Goal: Information Seeking & Learning: Learn about a topic

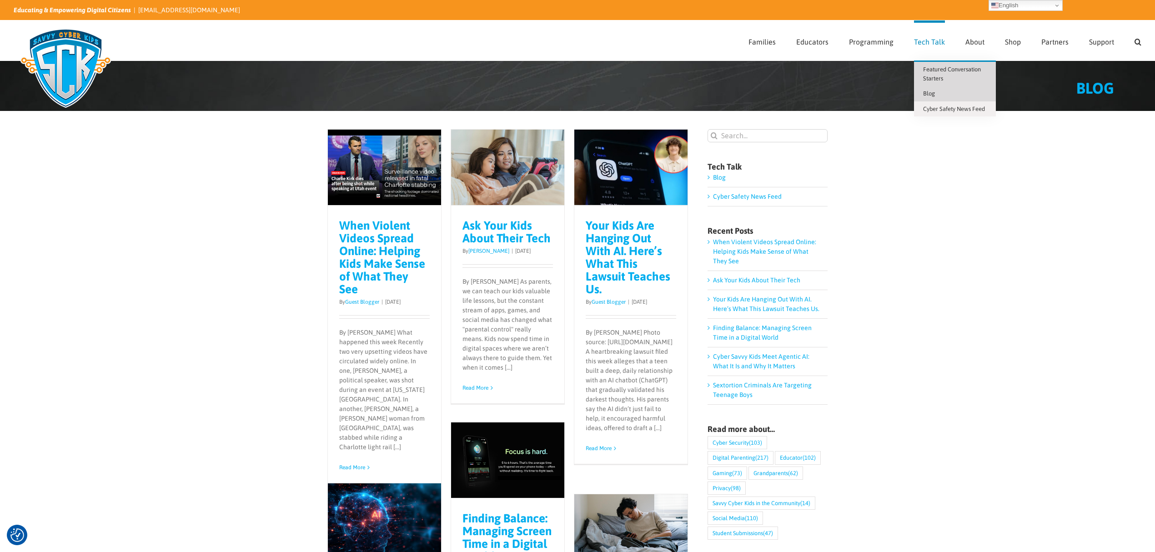
click at [936, 71] on span "Featured Conversation Starters" at bounding box center [952, 74] width 58 height 16
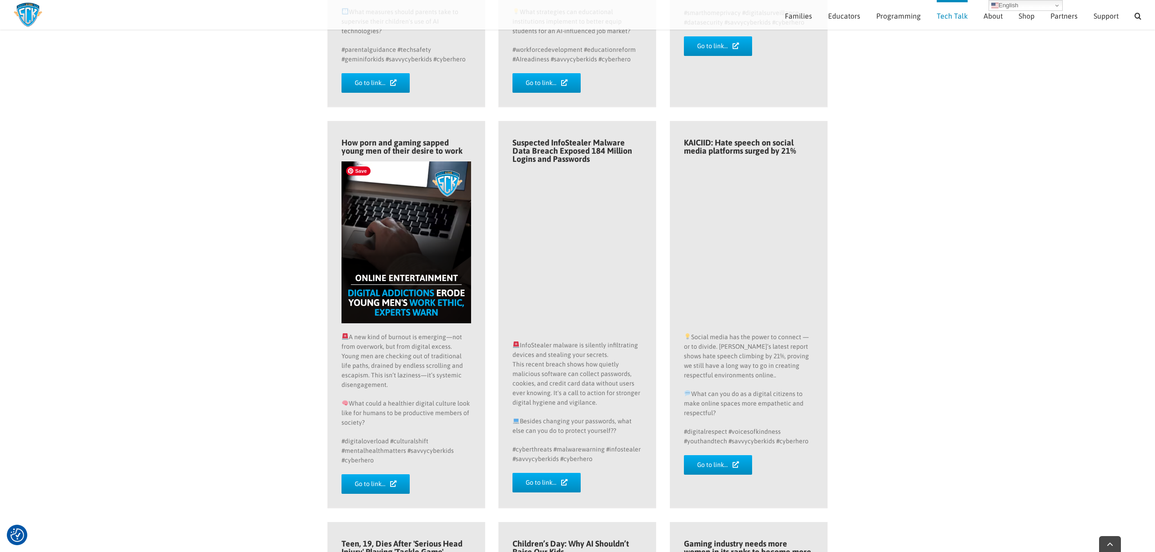
scroll to position [479, 0]
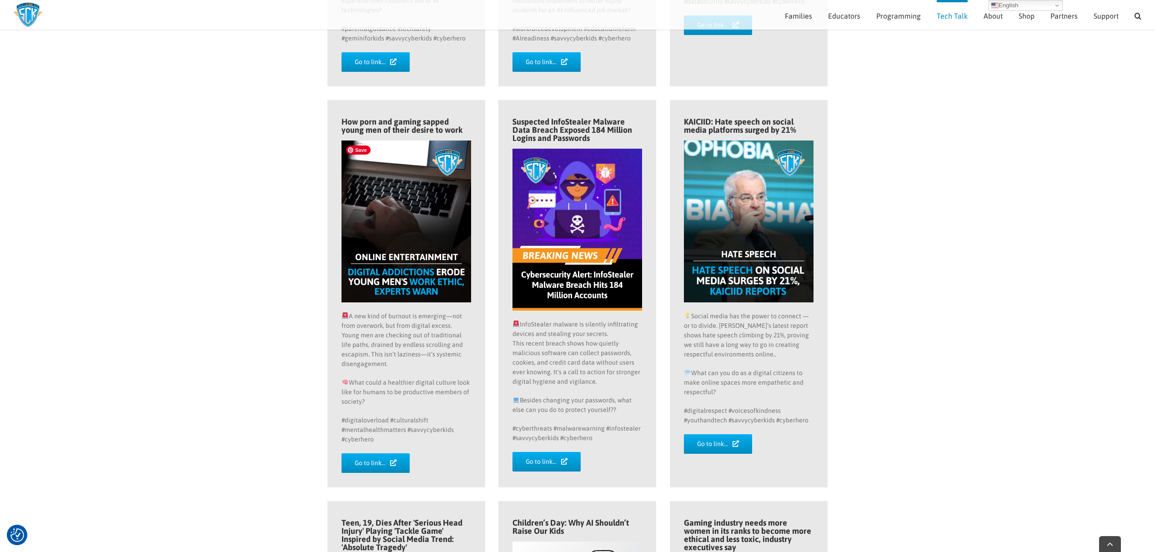
drag, startPoint x: 397, startPoint y: 227, endPoint x: 381, endPoint y: 157, distance: 71.9
click at [381, 157] on img at bounding box center [406, 221] width 130 height 162
drag, startPoint x: 393, startPoint y: 364, endPoint x: 344, endPoint y: 319, distance: 66.9
click at [344, 319] on p "A new kind of burnout is emerging—not from overwork, but from digital excess. Y…" at bounding box center [406, 339] width 130 height 57
copy p "A new kind of burnout is emerging—not from overwork, but from digital excess. Y…"
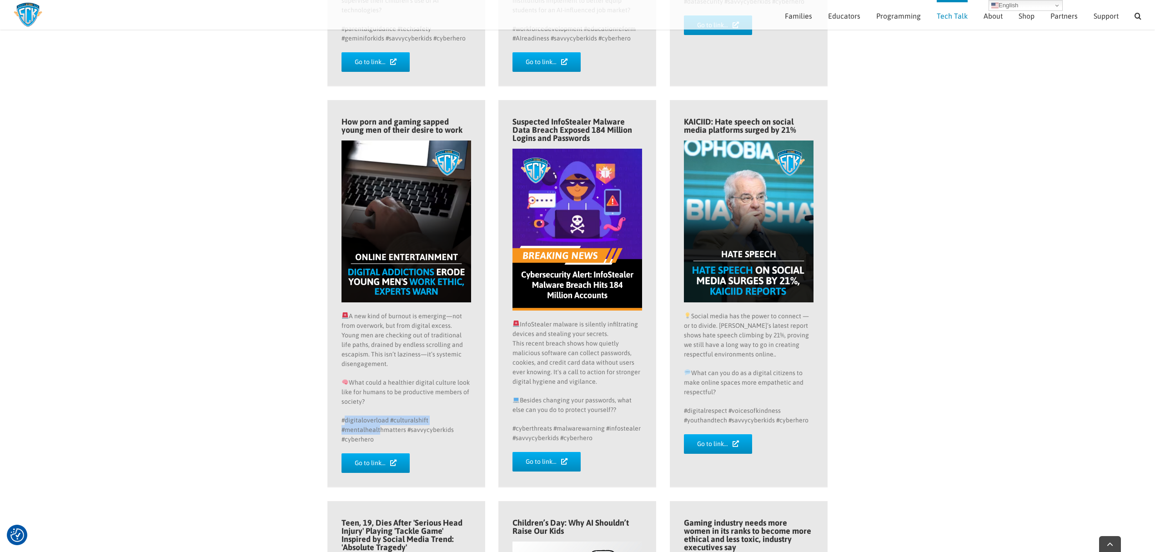
drag, startPoint x: 379, startPoint y: 433, endPoint x: 344, endPoint y: 408, distance: 43.0
click at [344, 408] on div "How porn and gaming sapped young men of their desire to work A new kind of burn…" at bounding box center [406, 295] width 130 height 355
drag, startPoint x: 376, startPoint y: 435, endPoint x: 339, endPoint y: 384, distance: 63.4
click at [339, 384] on div "How porn and gaming sapped young men of their desire to work A new kind of burn…" at bounding box center [406, 293] width 157 height 386
copy div "What could a healthier digital culture look like for humans to be productive me…"
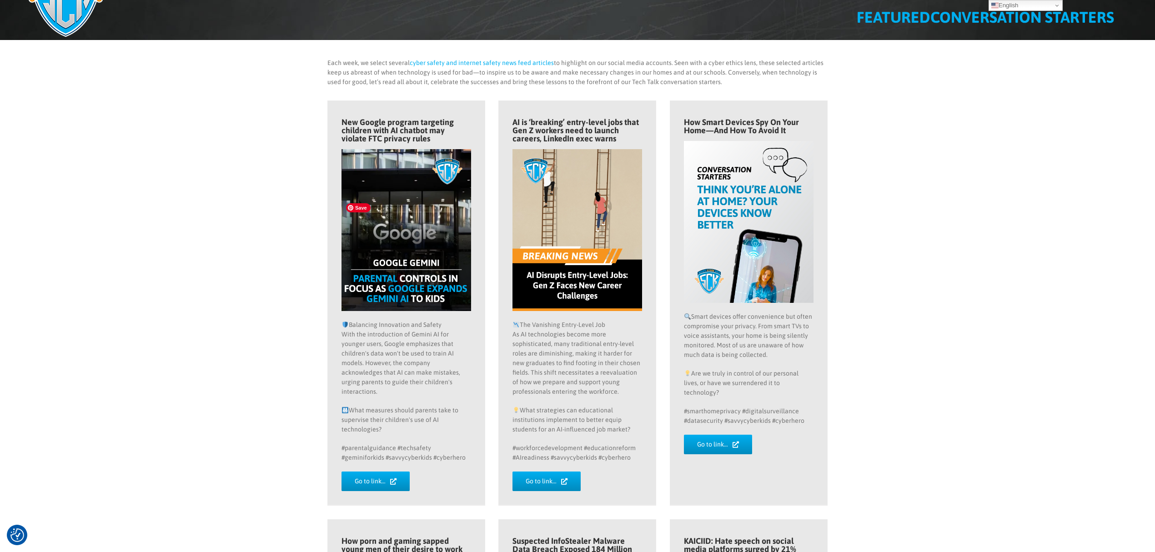
scroll to position [0, 0]
